Goal: Find specific page/section: Find specific page/section

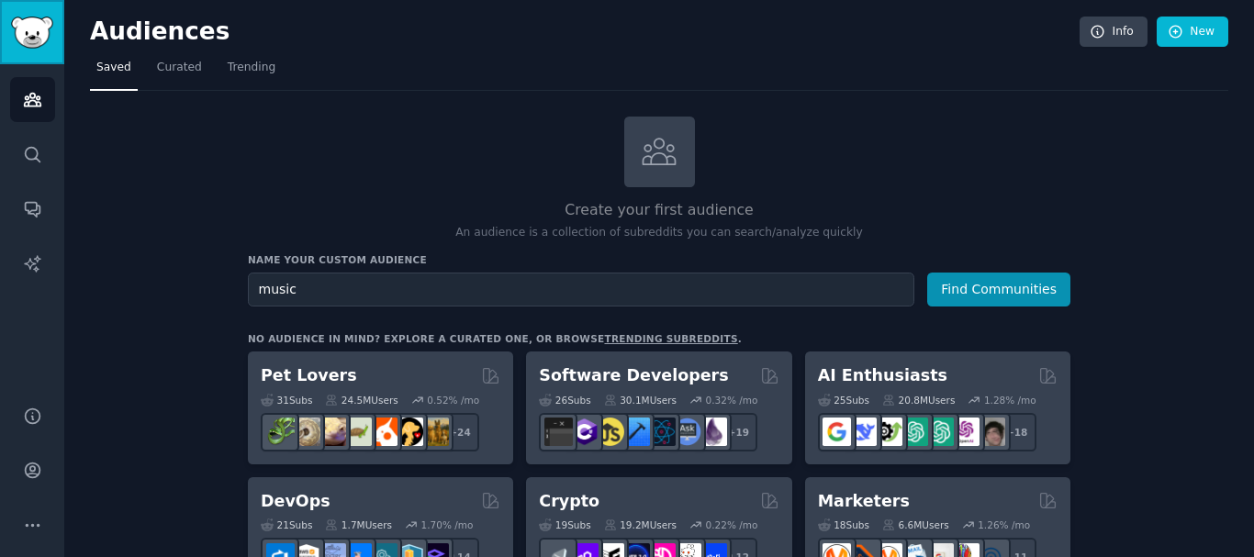
click at [27, 33] on img "Sidebar" at bounding box center [32, 33] width 42 height 32
click at [45, 32] on img "Sidebar" at bounding box center [32, 33] width 42 height 32
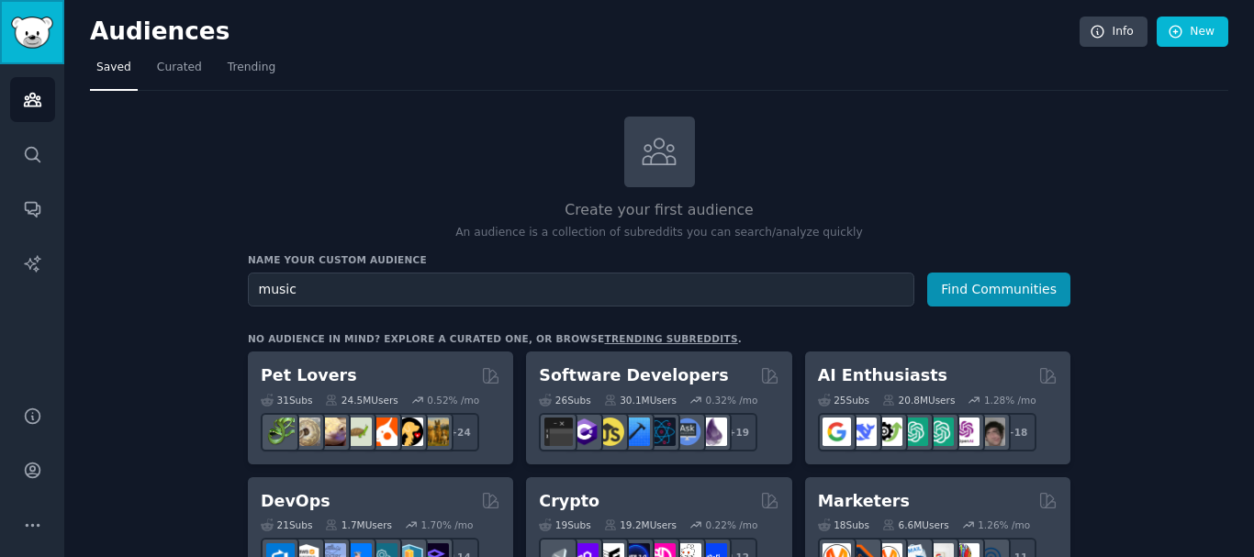
click at [45, 32] on img "Sidebar" at bounding box center [32, 33] width 42 height 32
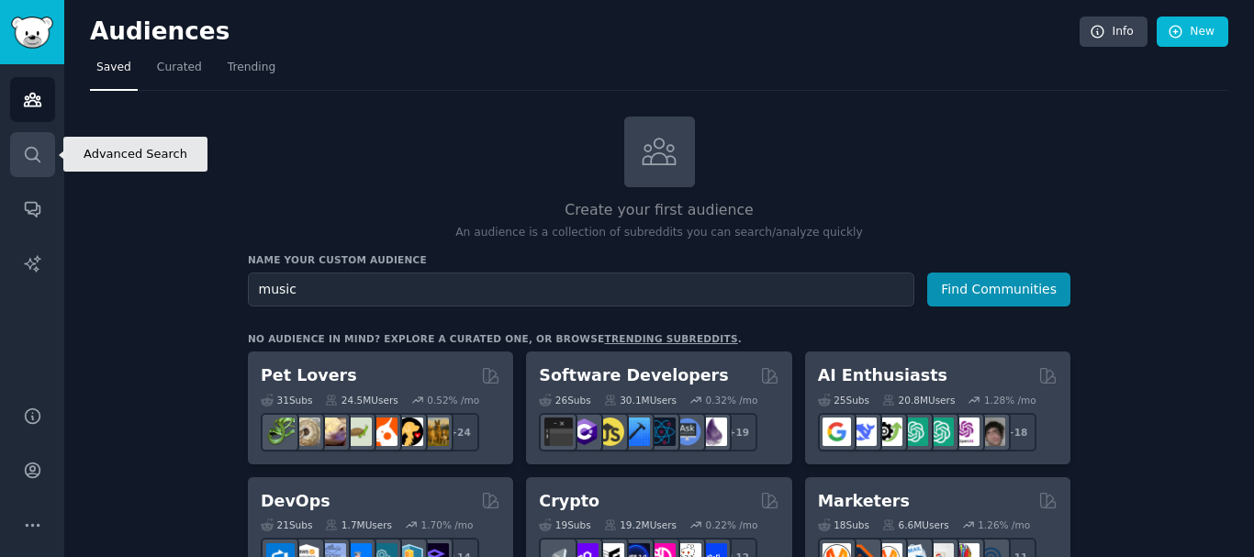
click at [41, 156] on icon "Sidebar" at bounding box center [32, 154] width 19 height 19
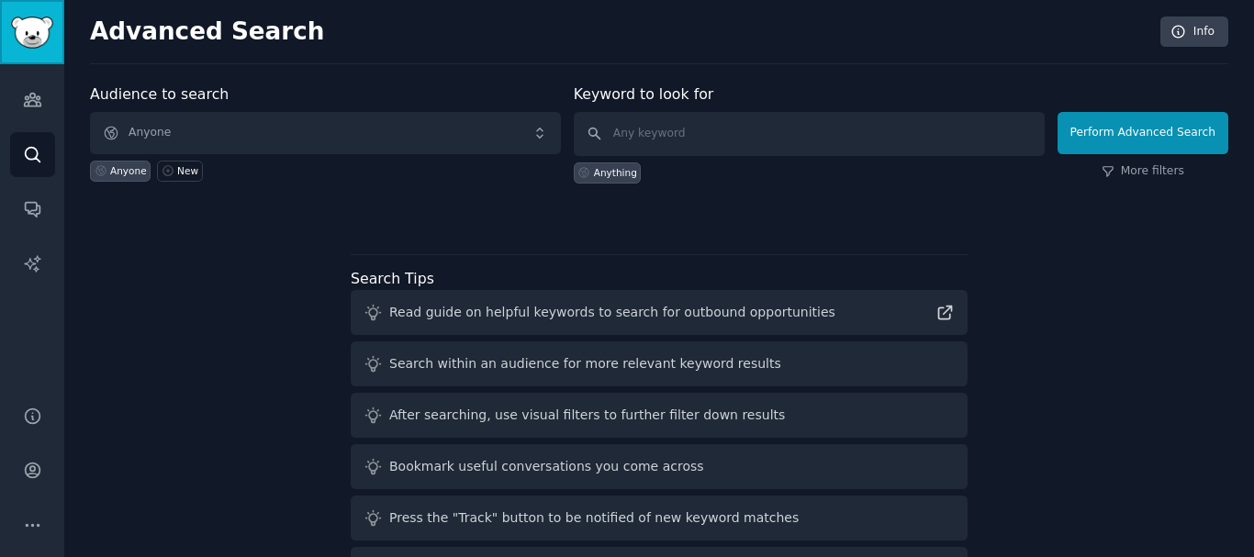
click at [16, 45] on img "Sidebar" at bounding box center [32, 33] width 42 height 32
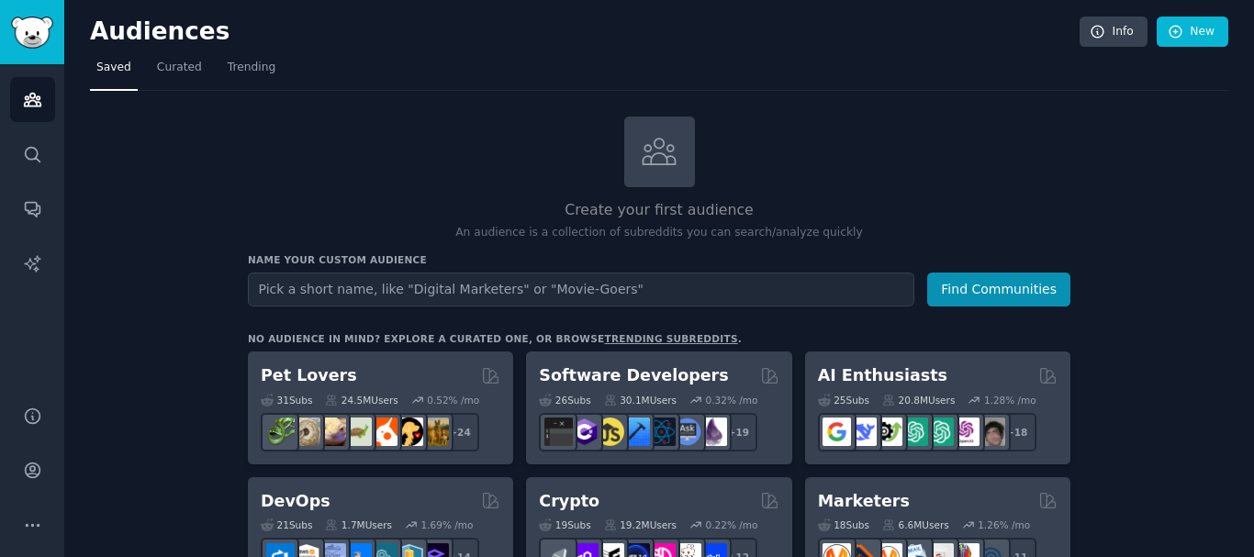
click at [998, 144] on div "Create your first audience An audience is a collection of subreddits you can se…" at bounding box center [659, 179] width 823 height 125
